Goal: Transaction & Acquisition: Purchase product/service

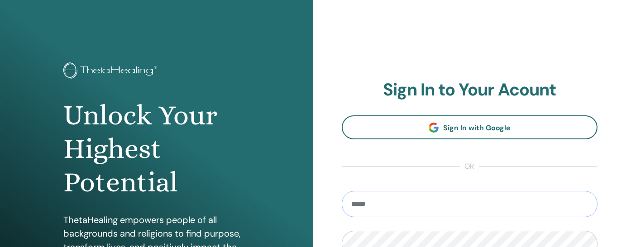
type input "**********"
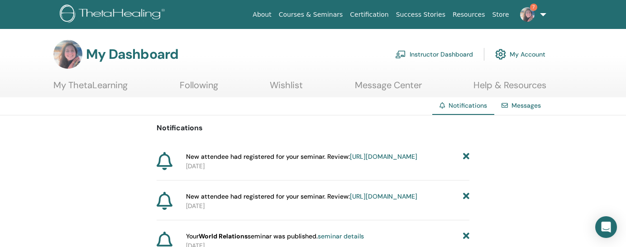
click at [458, 57] on link "Instructor Dashboard" at bounding box center [434, 54] width 78 height 20
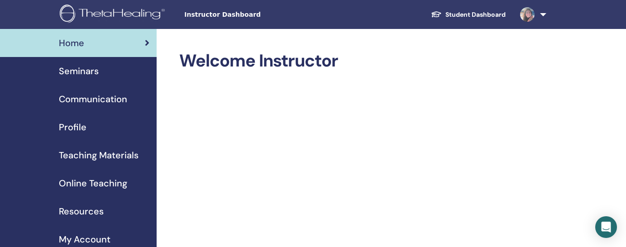
click at [79, 74] on span "Seminars" at bounding box center [79, 71] width 40 height 14
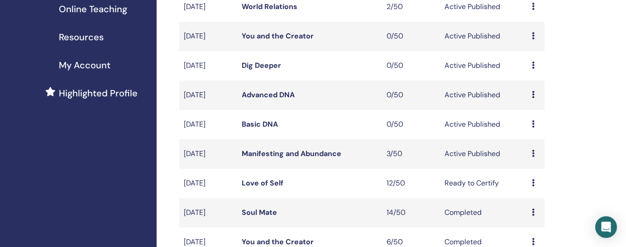
scroll to position [176, 0]
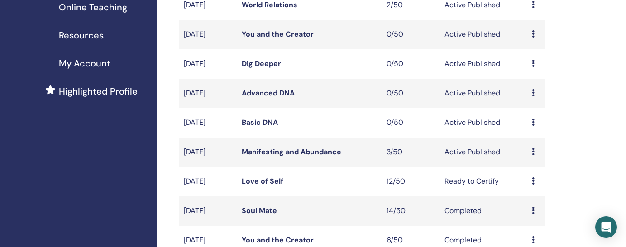
click at [282, 151] on link "Manifesting and Abundance" at bounding box center [292, 152] width 100 height 10
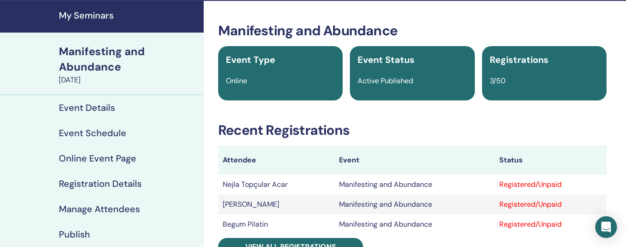
scroll to position [18, 0]
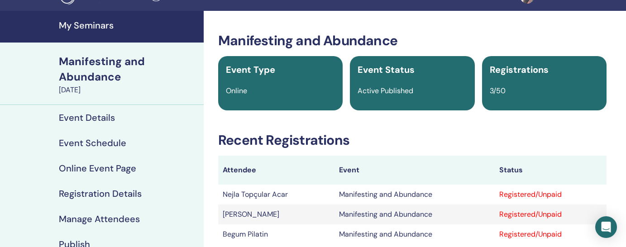
click at [106, 26] on h4 "My Seminars" at bounding box center [128, 25] width 139 height 11
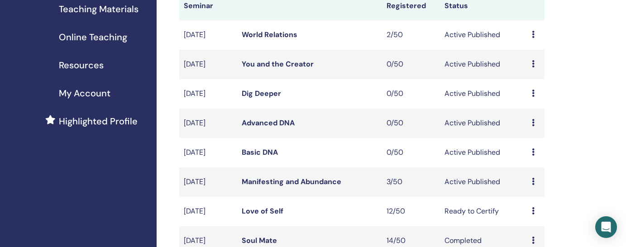
scroll to position [146, 0]
click at [270, 151] on link "Basic DNA" at bounding box center [260, 153] width 36 height 10
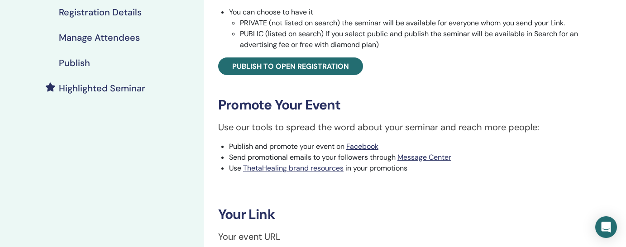
scroll to position [186, 0]
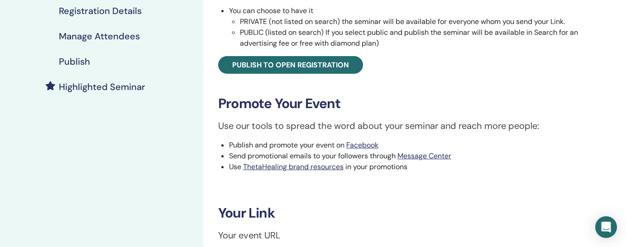
click at [112, 85] on h4 "Highlighted Seminar" at bounding box center [102, 86] width 86 height 11
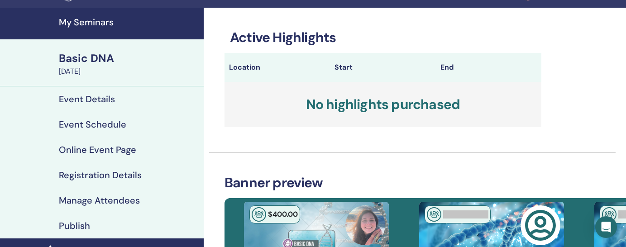
scroll to position [64, 0]
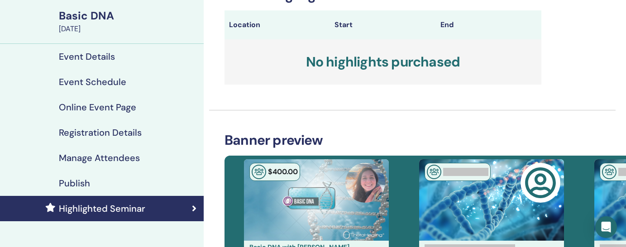
click at [103, 62] on h4 "Event Details" at bounding box center [87, 56] width 56 height 11
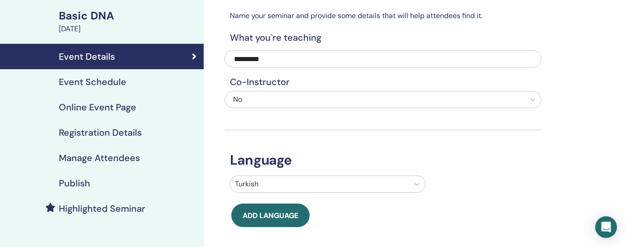
click at [123, 186] on div "Publish" at bounding box center [101, 183] width 189 height 11
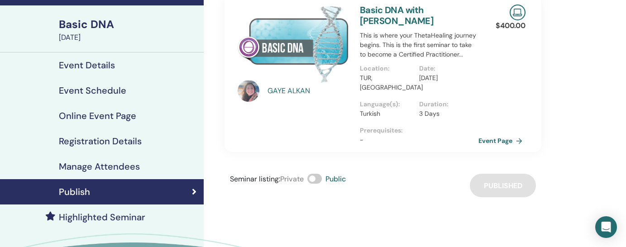
scroll to position [72, 0]
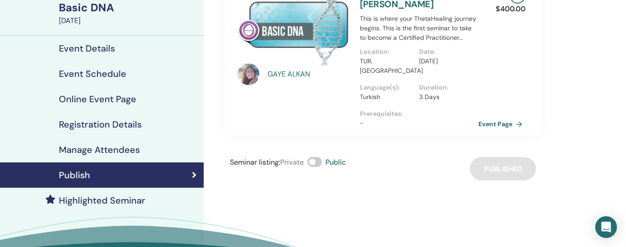
click at [126, 205] on h4 "Highlighted Seminar" at bounding box center [102, 200] width 86 height 11
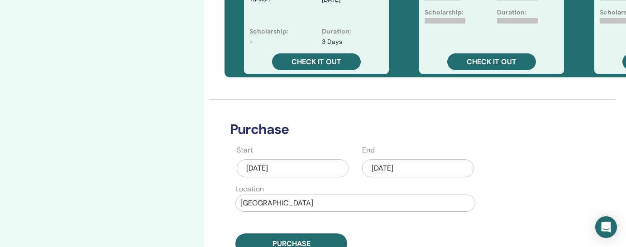
scroll to position [353, 0]
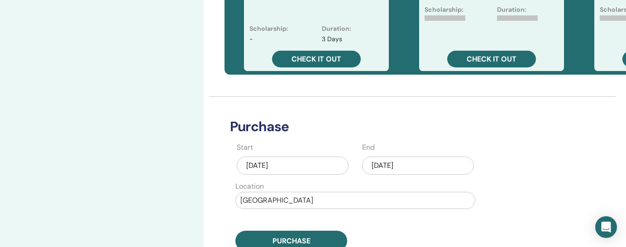
click at [413, 164] on div "Aug/29, 2025" at bounding box center [418, 166] width 112 height 18
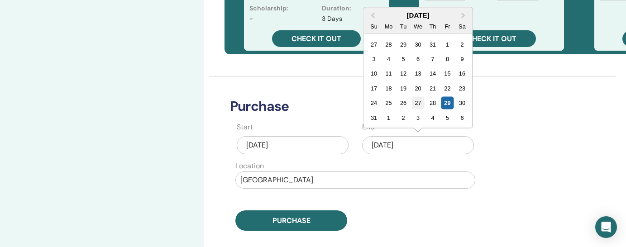
scroll to position [384, 0]
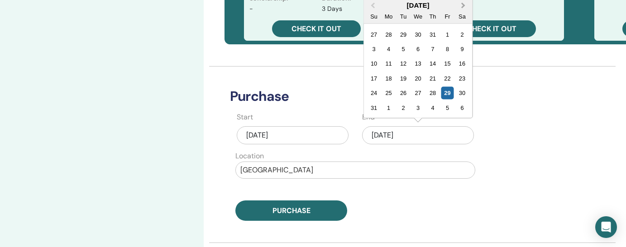
click at [463, 7] on span "Next Month" at bounding box center [463, 5] width 0 height 10
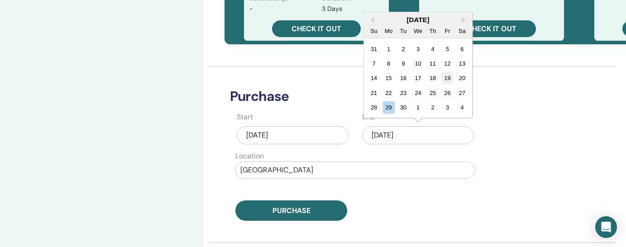
click at [448, 79] on div "19" at bounding box center [447, 78] width 12 height 12
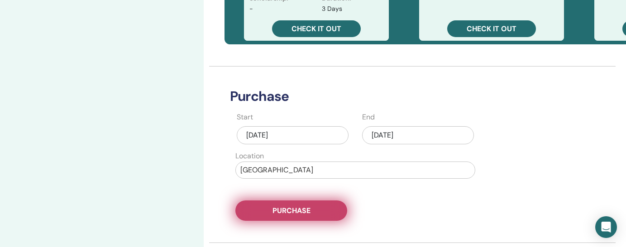
click at [310, 210] on span "Purchase" at bounding box center [291, 211] width 38 height 10
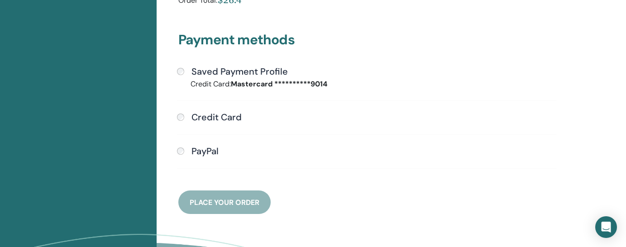
scroll to position [255, 0]
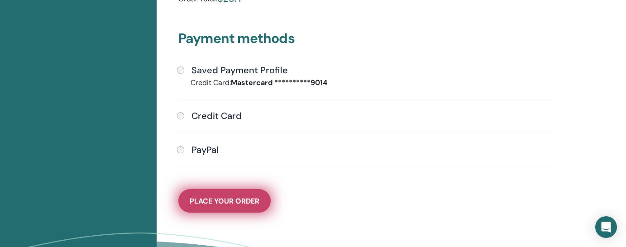
click at [224, 202] on span "Place Your Order" at bounding box center [225, 201] width 70 height 10
